Goal: Task Accomplishment & Management: Complete application form

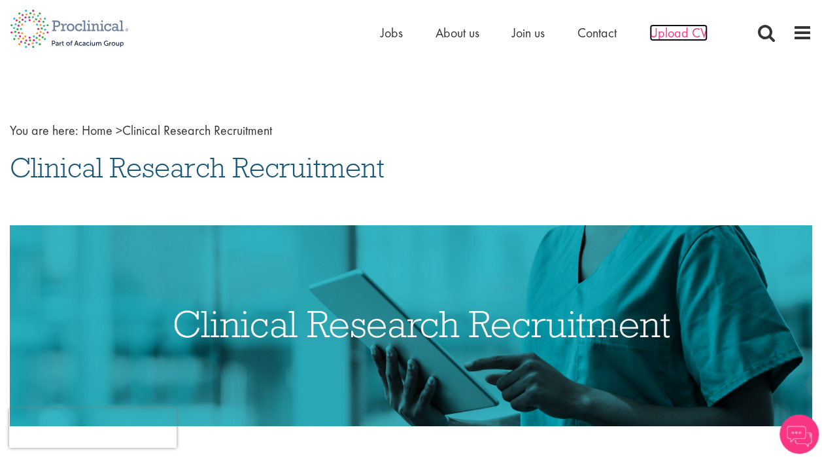
click at [678, 33] on span "Upload CV" at bounding box center [679, 32] width 58 height 17
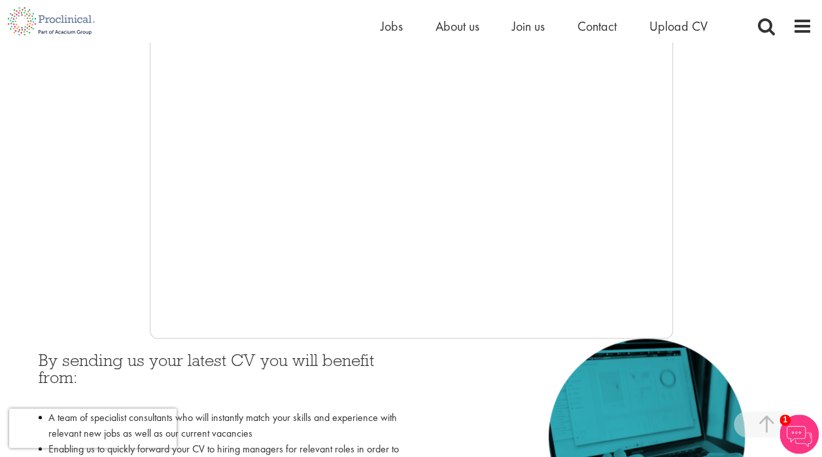
scroll to position [349, 0]
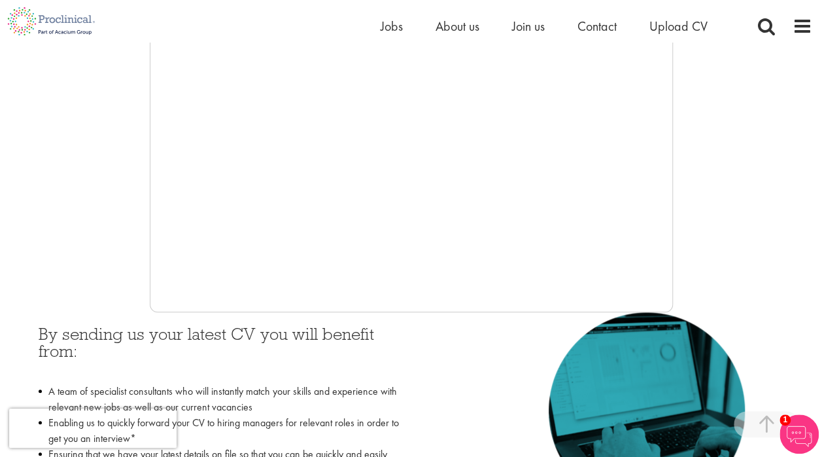
click at [674, 304] on div at bounding box center [411, 116] width 803 height 392
click at [672, 304] on iframe at bounding box center [411, 116] width 523 height 392
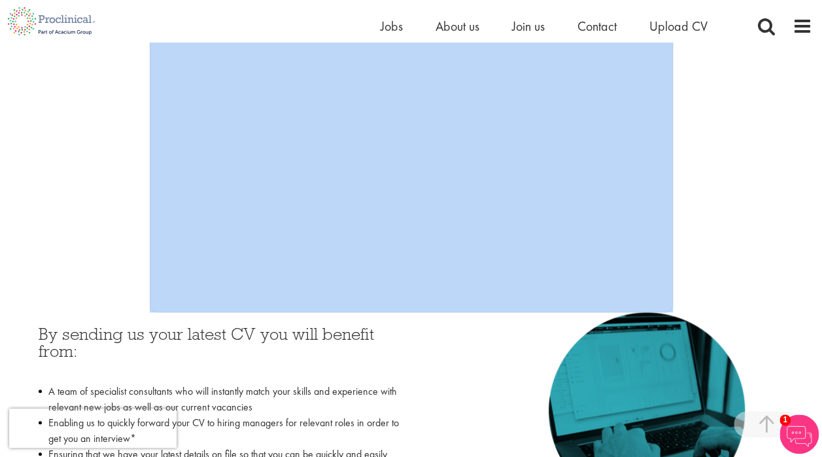
click at [672, 304] on iframe at bounding box center [411, 116] width 523 height 392
click at [746, 281] on div at bounding box center [411, 116] width 803 height 392
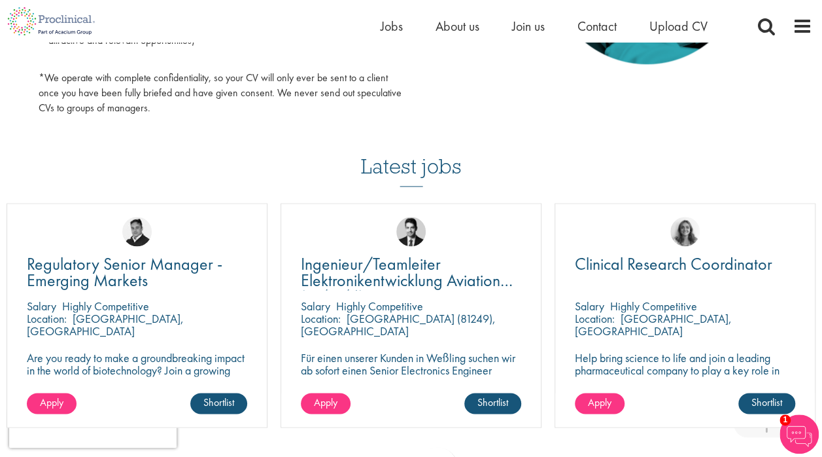
scroll to position [802, 0]
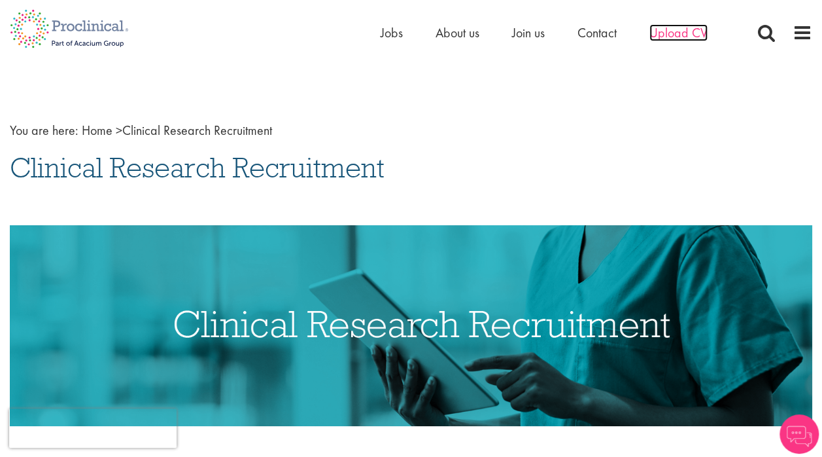
click at [665, 31] on span "Upload CV" at bounding box center [679, 32] width 58 height 17
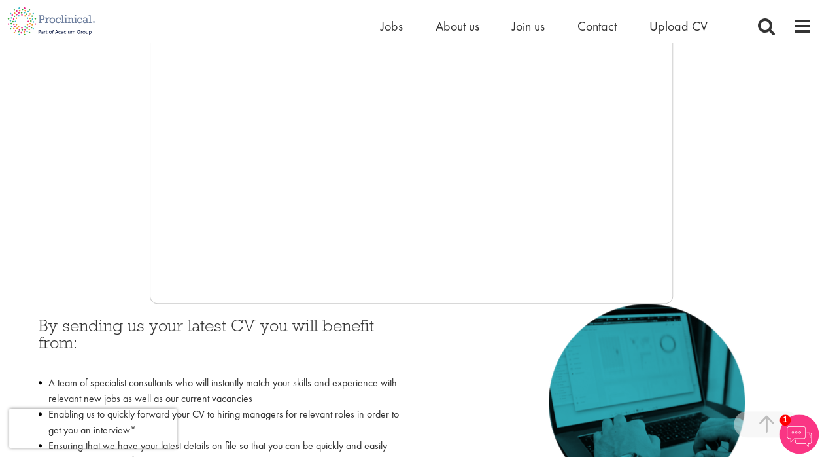
scroll to position [400, 0]
